Goal: Task Accomplishment & Management: Complete application form

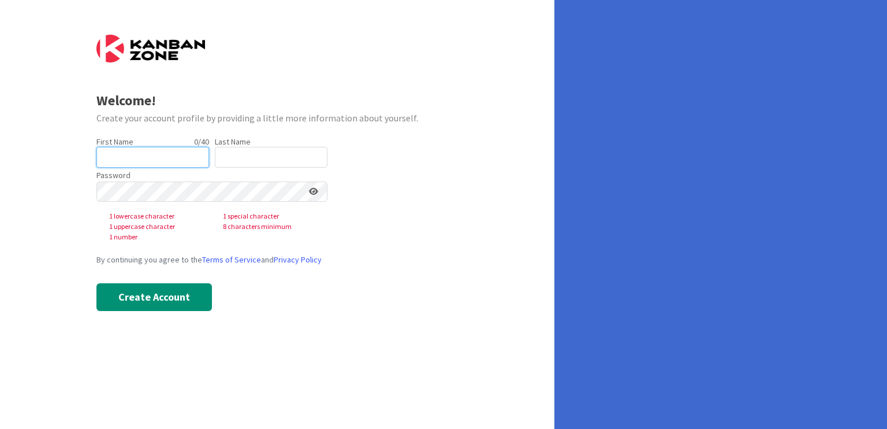
click at [176, 154] on input "text" at bounding box center [152, 157] width 113 height 21
type input "Laine"
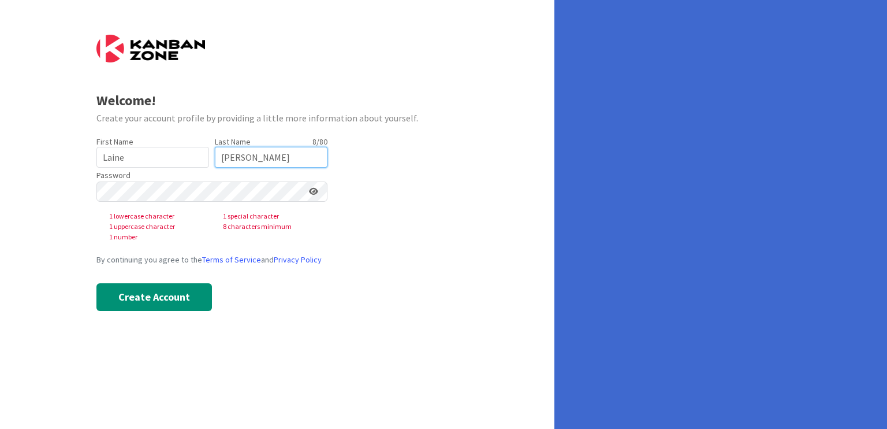
type input "[PERSON_NAME]"
click at [201, 178] on div "Password 1 lowercase character 1 special character 1 uppercase character 8 char…" at bounding box center [211, 204] width 231 height 75
click at [96, 202] on div at bounding box center [96, 202] width 0 height 0
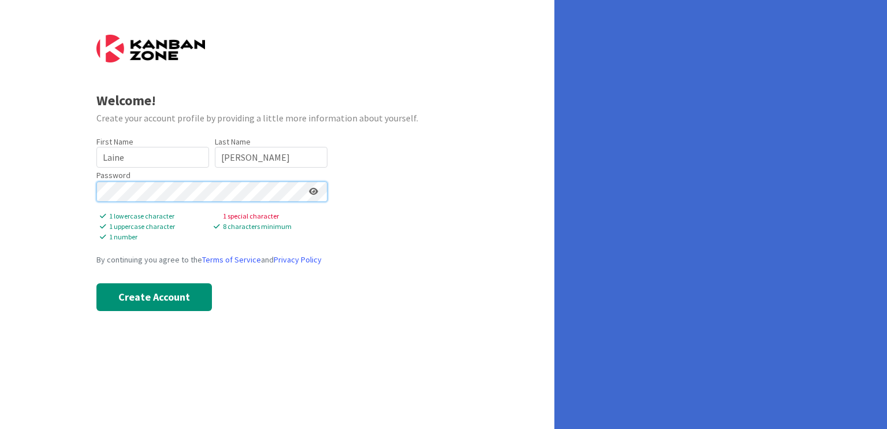
click at [0, 192] on div "Welcome! Create your account profile by providing a little more information abo…" at bounding box center [277, 214] width 554 height 429
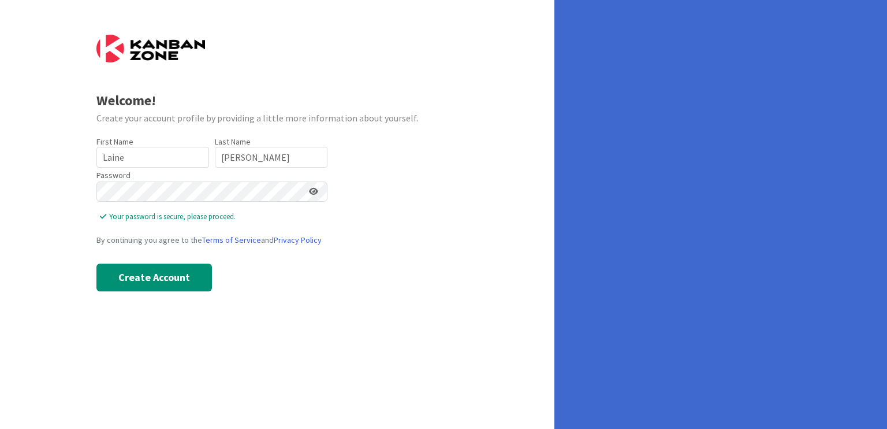
click at [411, 201] on form "Welcome! Create your account profile by providing a little more information abo…" at bounding box center [277, 163] width 362 height 256
click at [177, 270] on button "Create Account" at bounding box center [154, 277] width 116 height 28
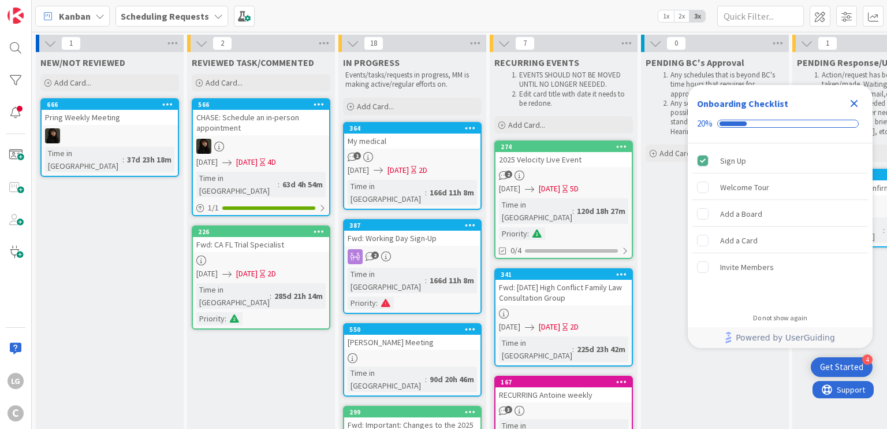
click at [859, 100] on icon "Close Checklist" at bounding box center [854, 103] width 14 height 14
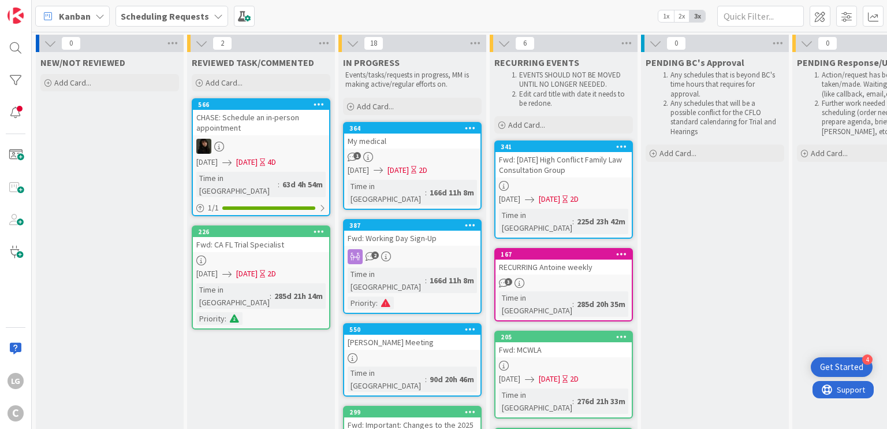
click at [156, 16] on b "Scheduling Requests" at bounding box center [165, 16] width 88 height 12
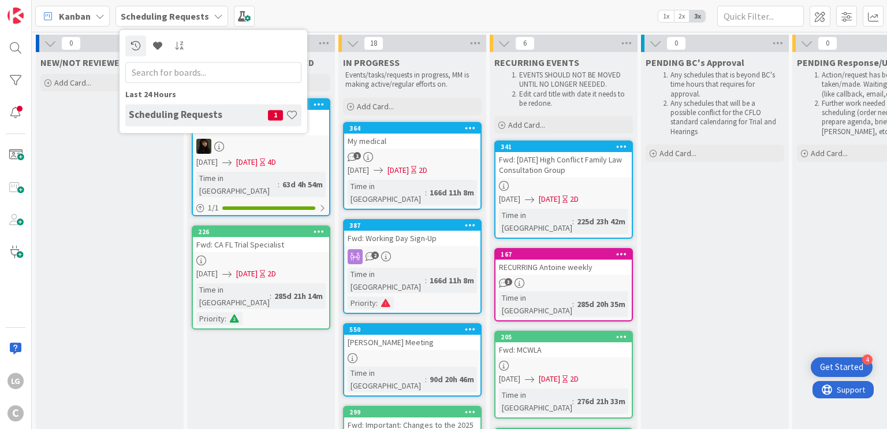
click at [164, 116] on h4 "Scheduling Requests" at bounding box center [198, 115] width 139 height 12
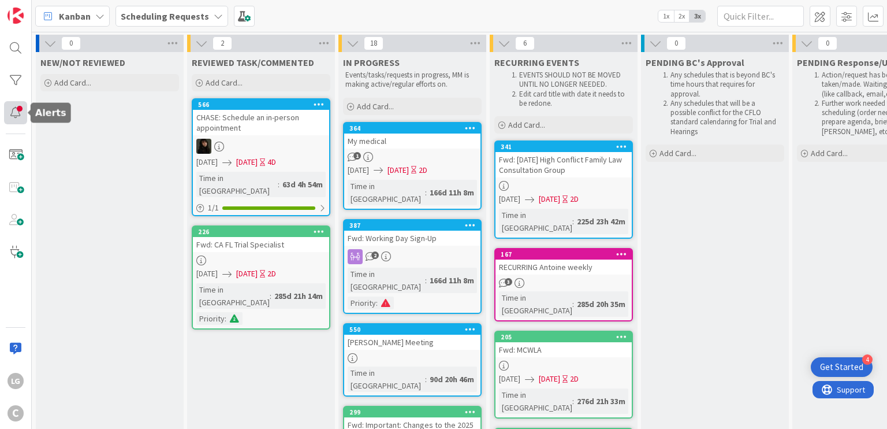
click at [17, 111] on div at bounding box center [15, 112] width 23 height 23
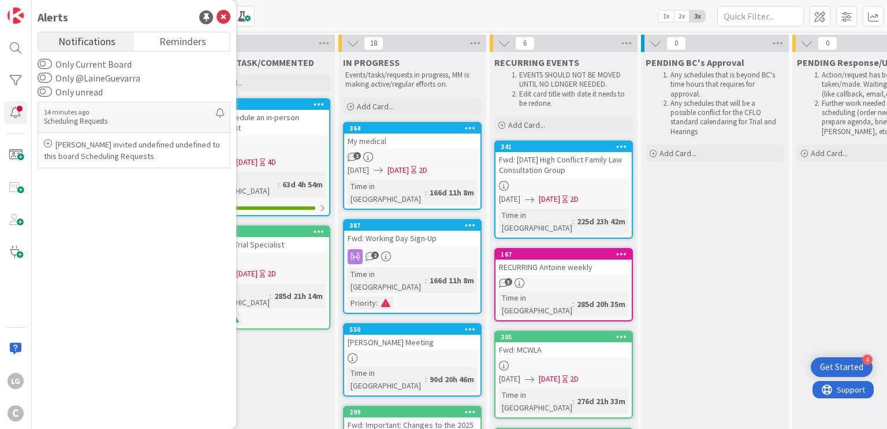
click at [372, 13] on div "Kanban Scheduling Requests 1x 2x 3x" at bounding box center [459, 16] width 855 height 32
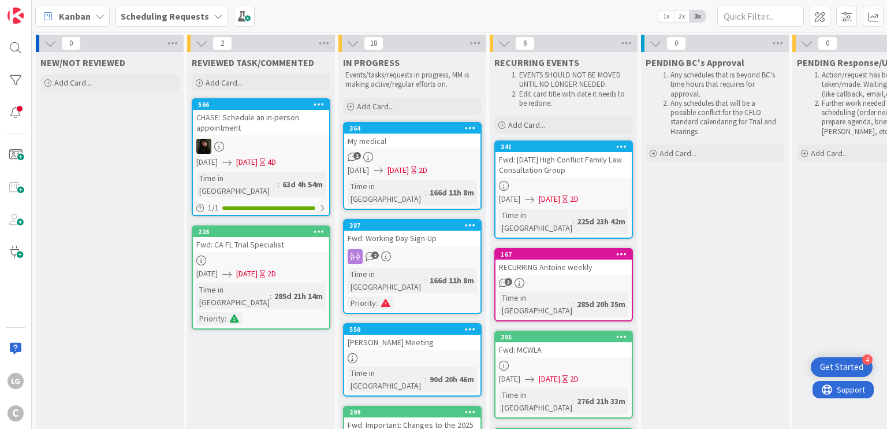
click at [497, 39] on button at bounding box center [504, 43] width 15 height 15
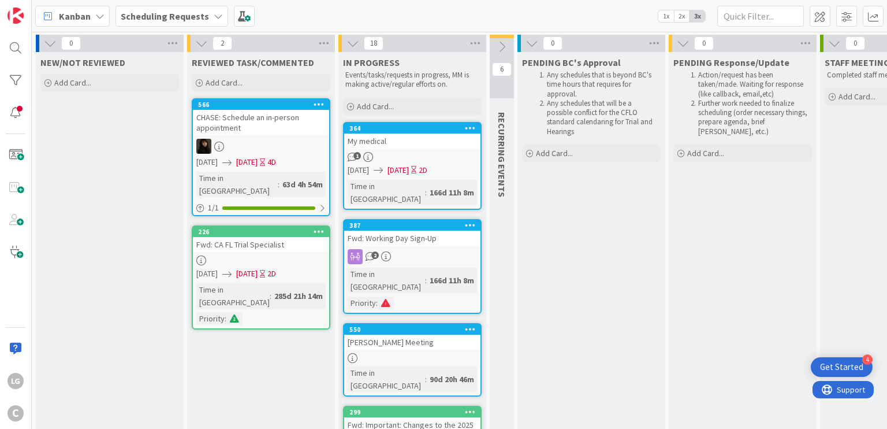
click at [501, 40] on icon at bounding box center [502, 46] width 13 height 13
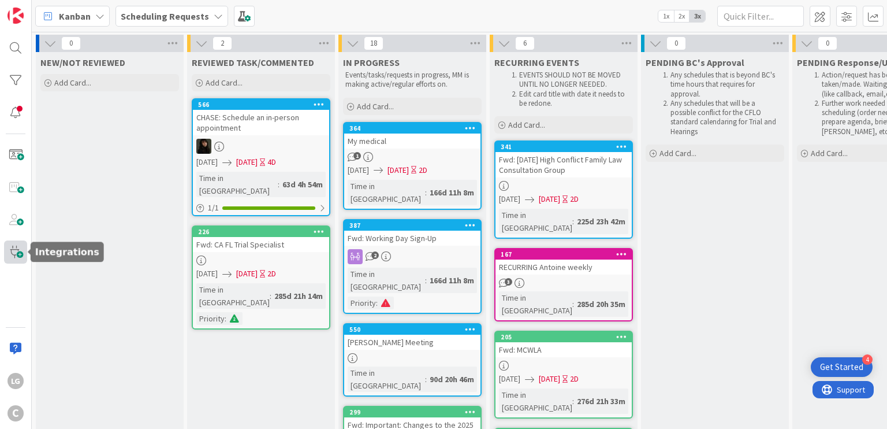
click at [17, 249] on span at bounding box center [15, 251] width 23 height 23
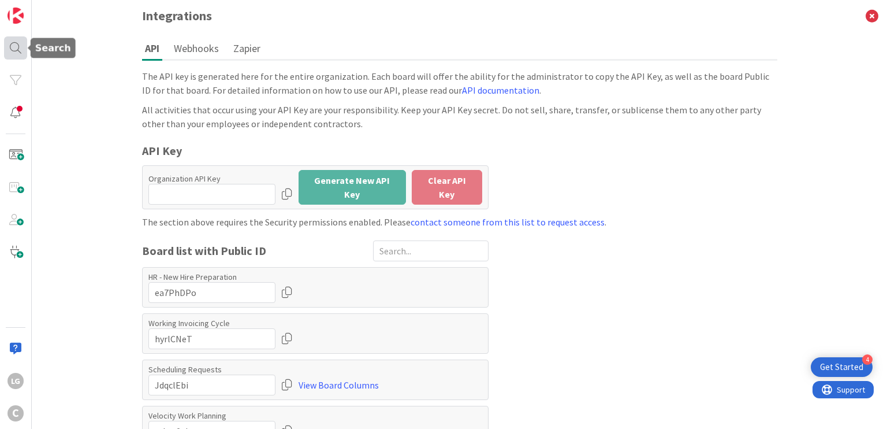
click at [18, 42] on div at bounding box center [15, 47] width 23 height 23
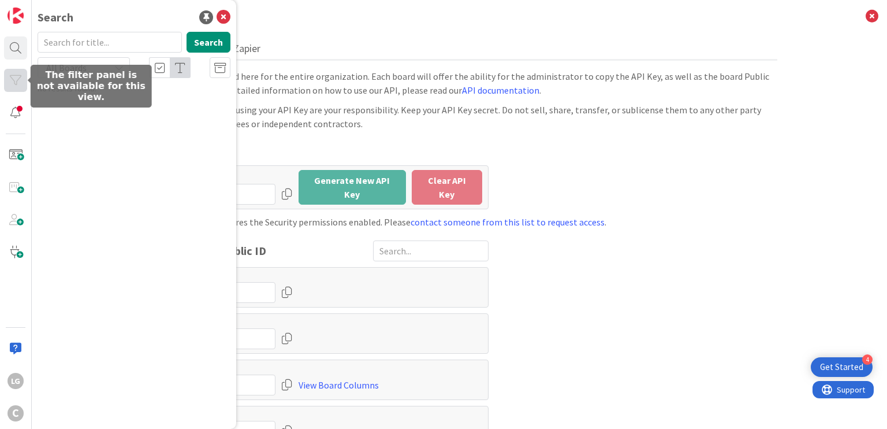
click at [13, 73] on div at bounding box center [15, 80] width 23 height 23
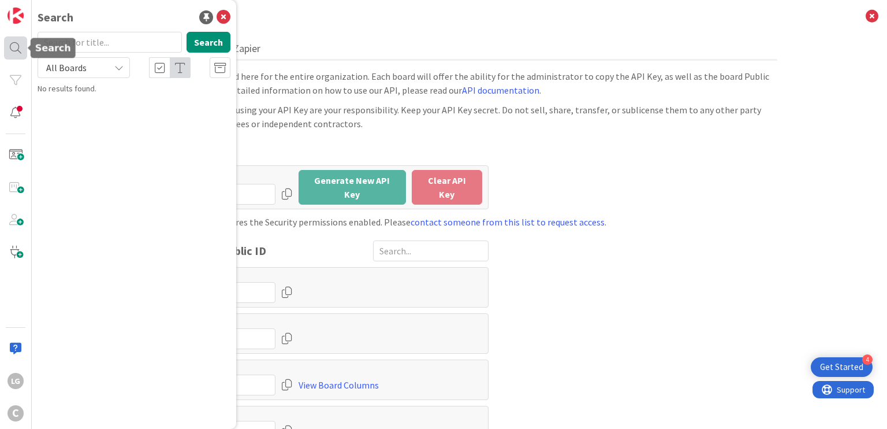
click at [18, 54] on div at bounding box center [15, 47] width 23 height 23
click at [857, 8] on icon at bounding box center [872, 16] width 30 height 32
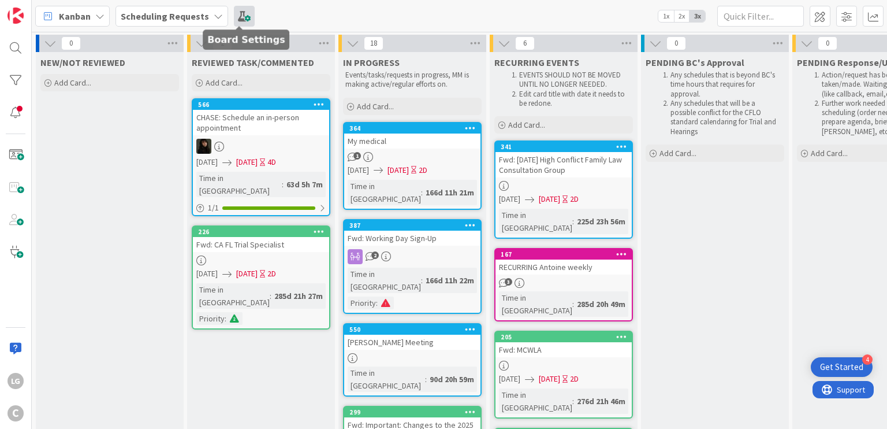
click at [241, 9] on span at bounding box center [244, 16] width 21 height 21
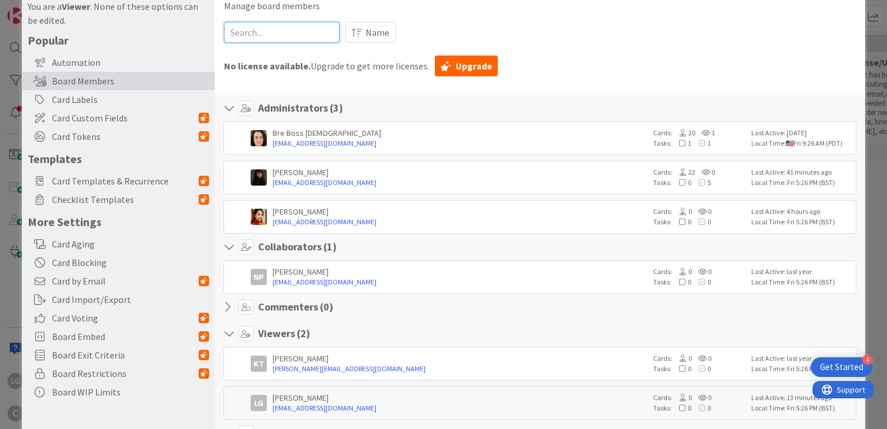
scroll to position [116, 0]
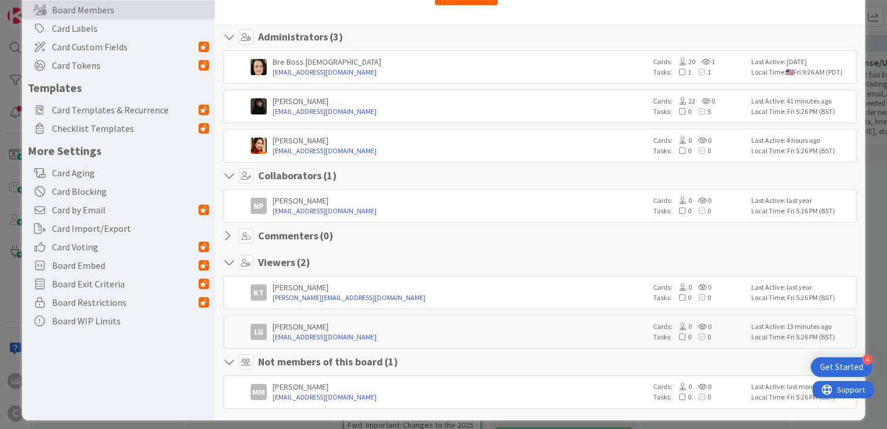
click at [311, 228] on div "Commenters ( 0 )" at bounding box center [540, 235] width 632 height 15
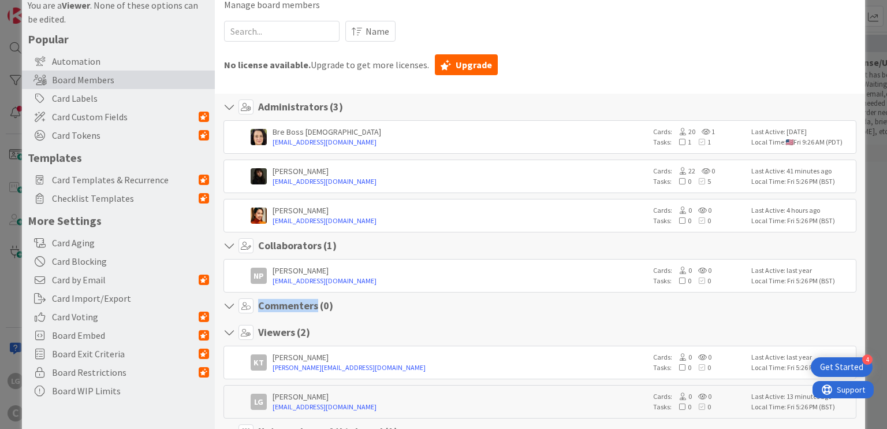
scroll to position [0, 0]
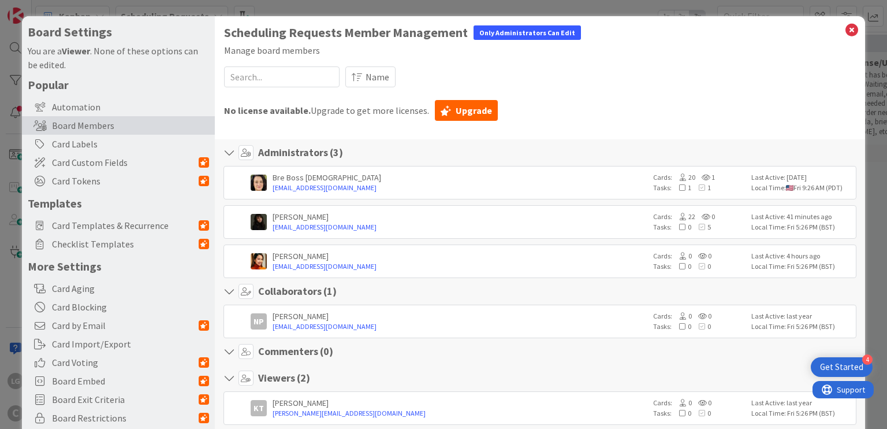
drag, startPoint x: 605, startPoint y: 101, endPoint x: 628, endPoint y: 6, distance: 97.6
click at [605, 101] on div "No license available. Upgrade to get more licenses. Upgrade" at bounding box center [539, 110] width 631 height 28
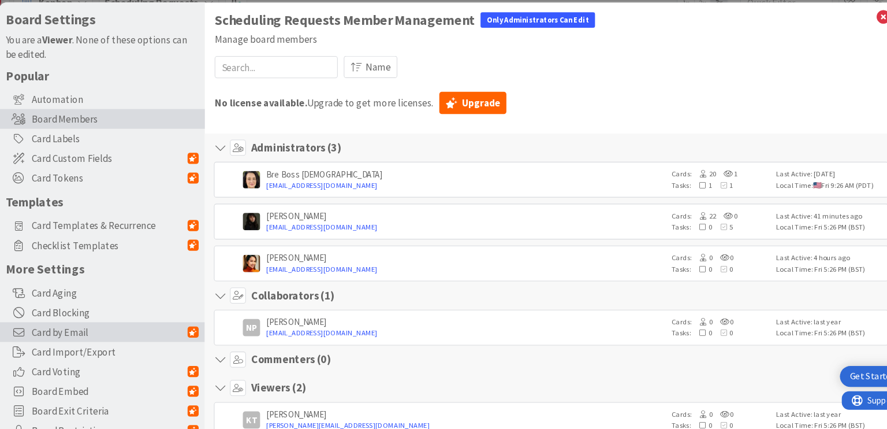
click at [124, 332] on span "Card by Email" at bounding box center [125, 325] width 147 height 14
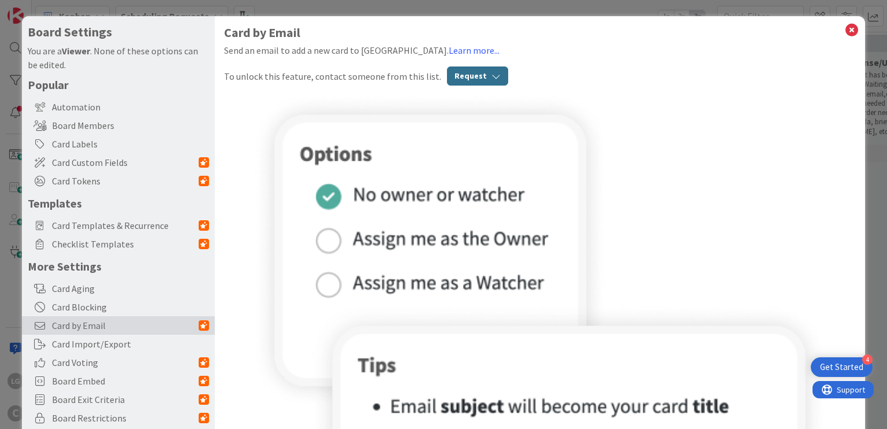
click at [492, 77] on icon "button" at bounding box center [496, 76] width 9 height 9
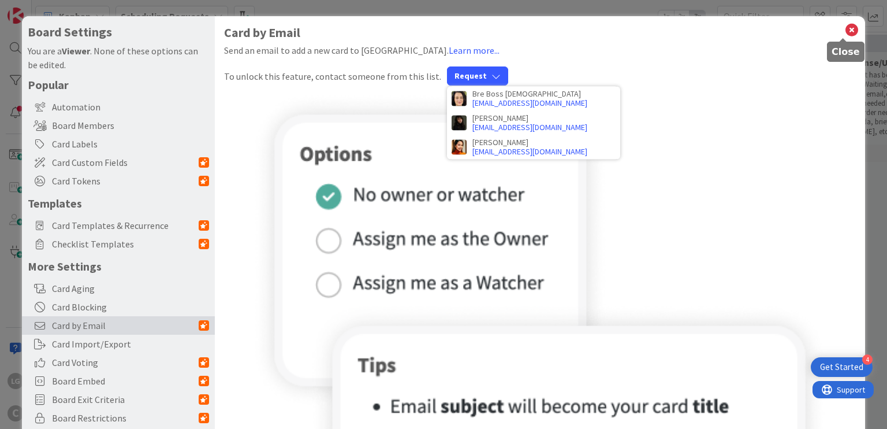
click at [844, 31] on icon at bounding box center [851, 30] width 15 height 16
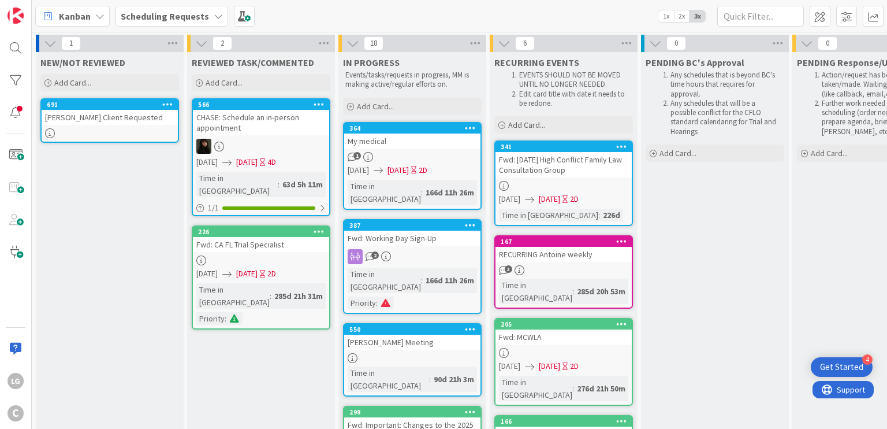
click at [117, 125] on link "691 [PERSON_NAME] Client Requested" at bounding box center [109, 120] width 139 height 44
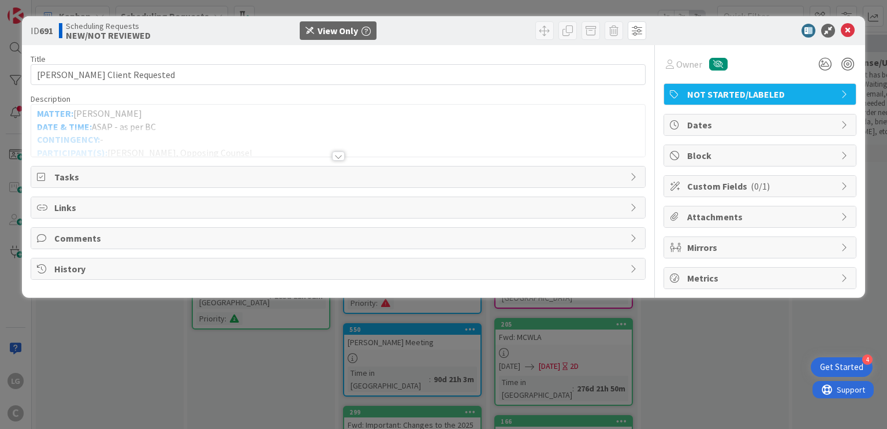
click at [337, 155] on div at bounding box center [338, 155] width 13 height 9
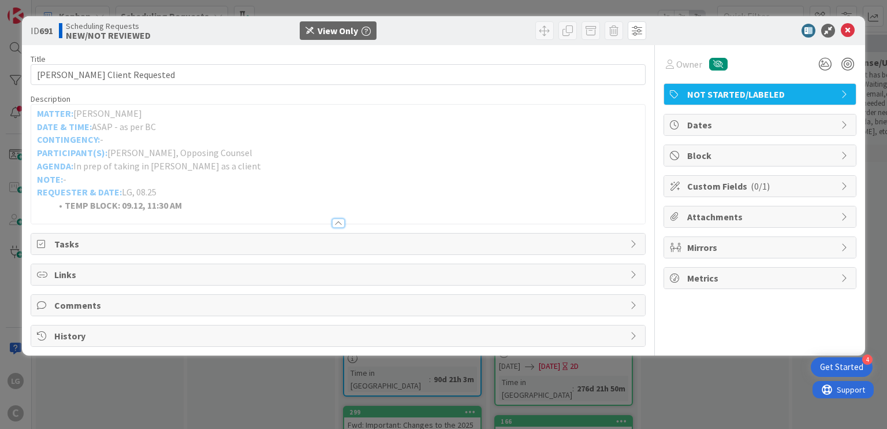
click at [335, 221] on div at bounding box center [338, 222] width 13 height 9
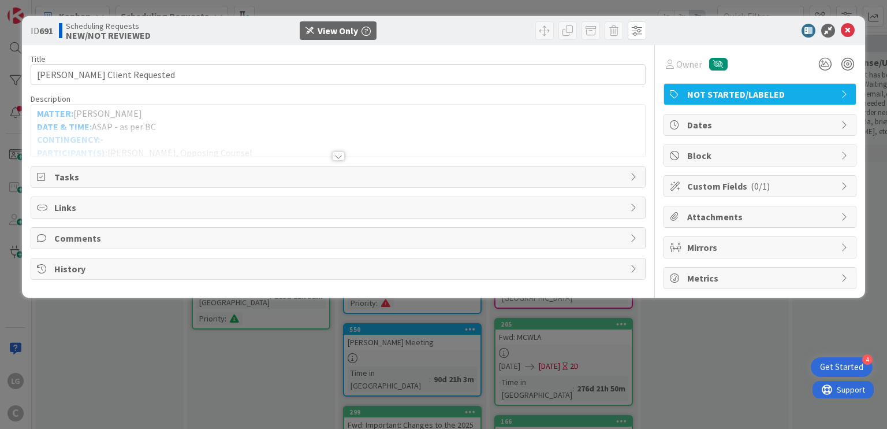
click at [339, 161] on div "Title 21 / 128 [PERSON_NAME] Client Requested Description MATTER: [PERSON_NAME]…" at bounding box center [338, 167] width 615 height 244
click at [347, 157] on div at bounding box center [338, 150] width 615 height 13
click at [344, 157] on div at bounding box center [338, 155] width 13 height 9
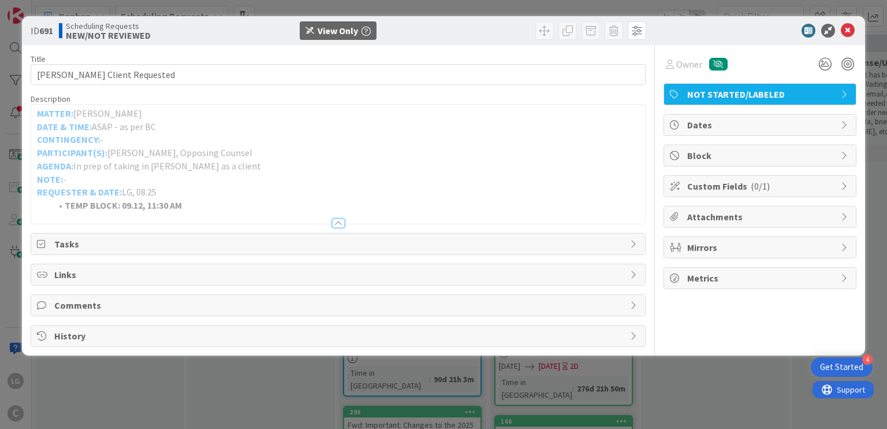
click at [333, 218] on div at bounding box center [338, 222] width 13 height 9
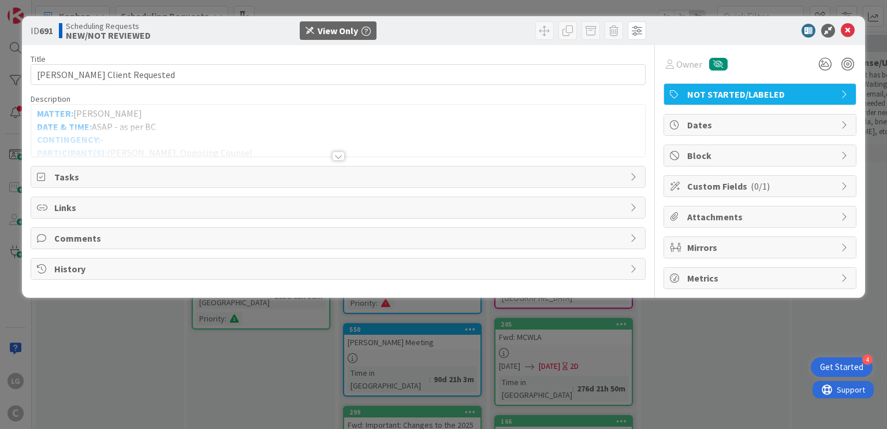
click at [341, 165] on div "Title 21 / 128 [PERSON_NAME] Client Requested Description MATTER: [PERSON_NAME]…" at bounding box center [338, 167] width 615 height 244
click at [333, 152] on div at bounding box center [338, 155] width 13 height 9
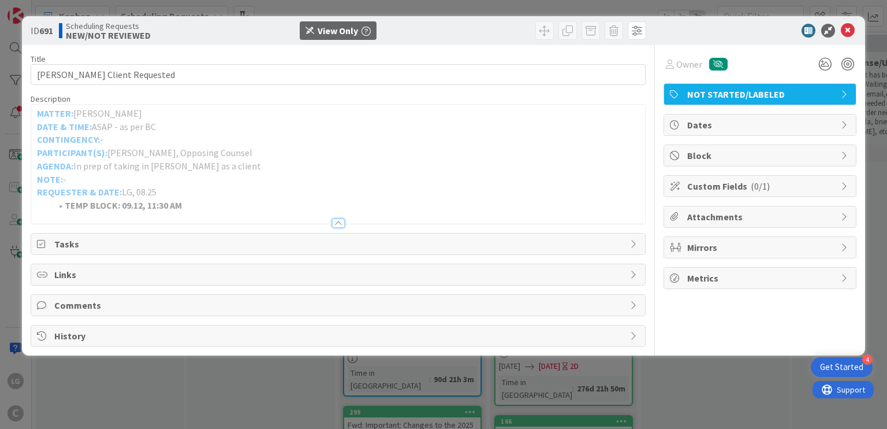
click at [180, 237] on span "Tasks" at bounding box center [338, 244] width 569 height 14
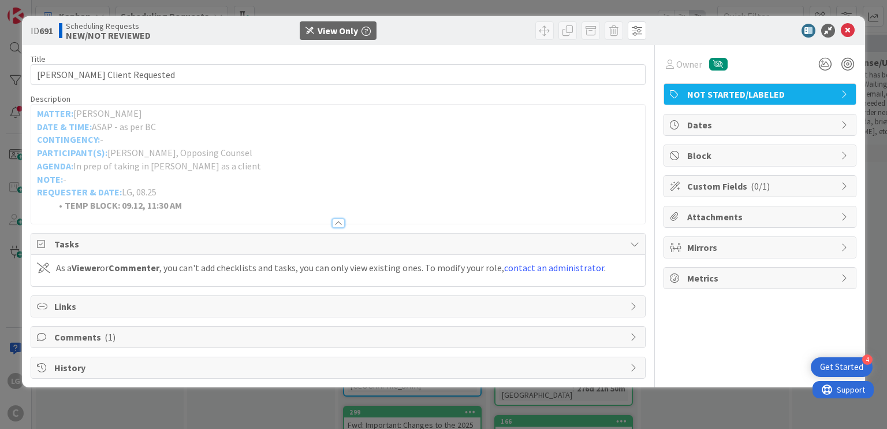
click at [275, 334] on span "Comments ( 1 )" at bounding box center [338, 337] width 569 height 14
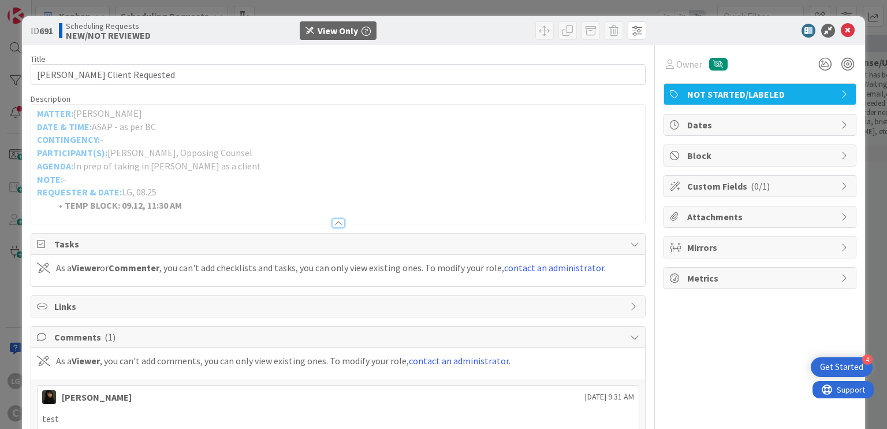
scroll to position [81, 0]
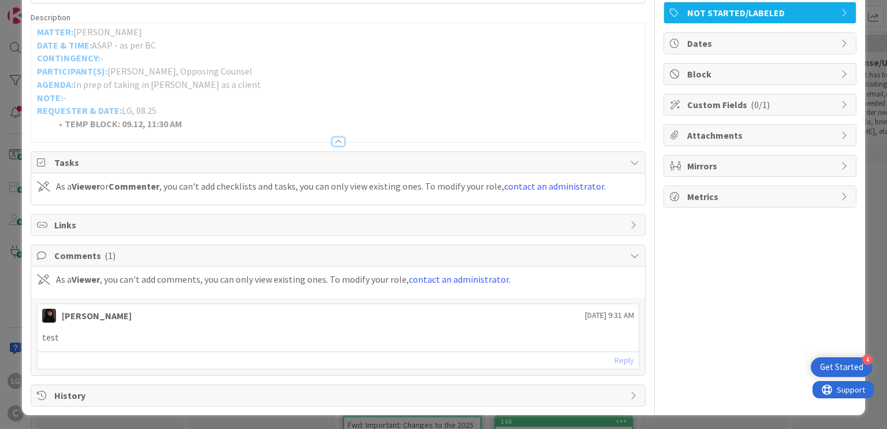
click at [397, 385] on div "History" at bounding box center [337, 395] width 613 height 21
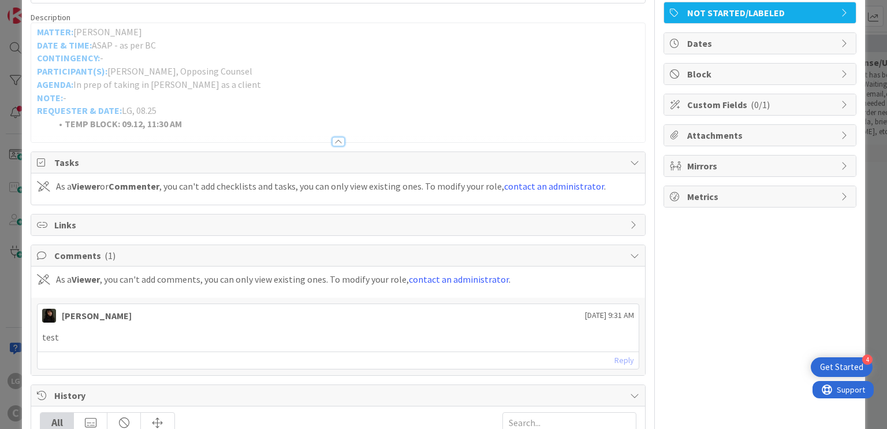
click at [303, 222] on span "Links" at bounding box center [338, 225] width 569 height 14
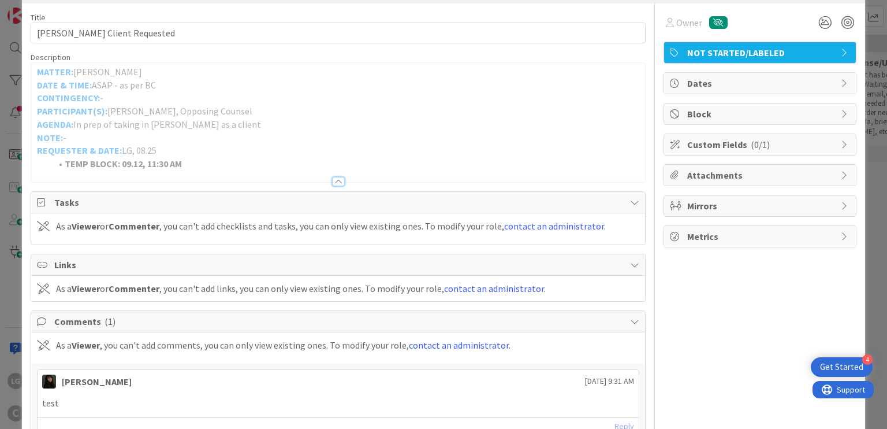
scroll to position [0, 0]
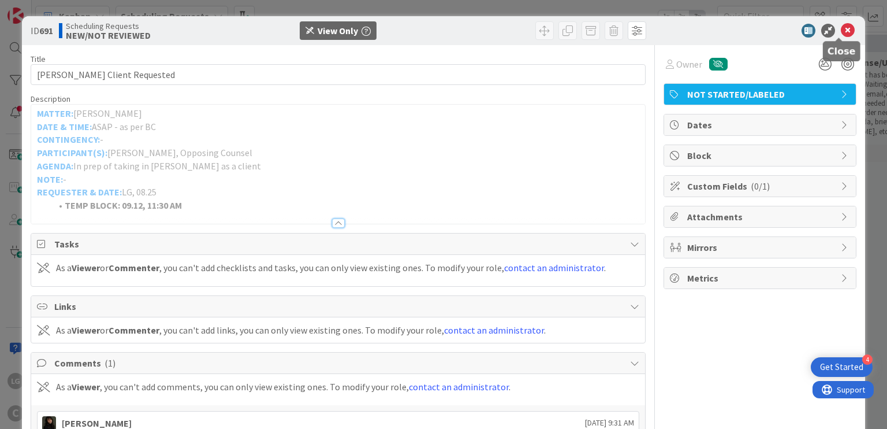
click at [845, 29] on icon at bounding box center [848, 31] width 14 height 14
